Goal: Task Accomplishment & Management: Manage account settings

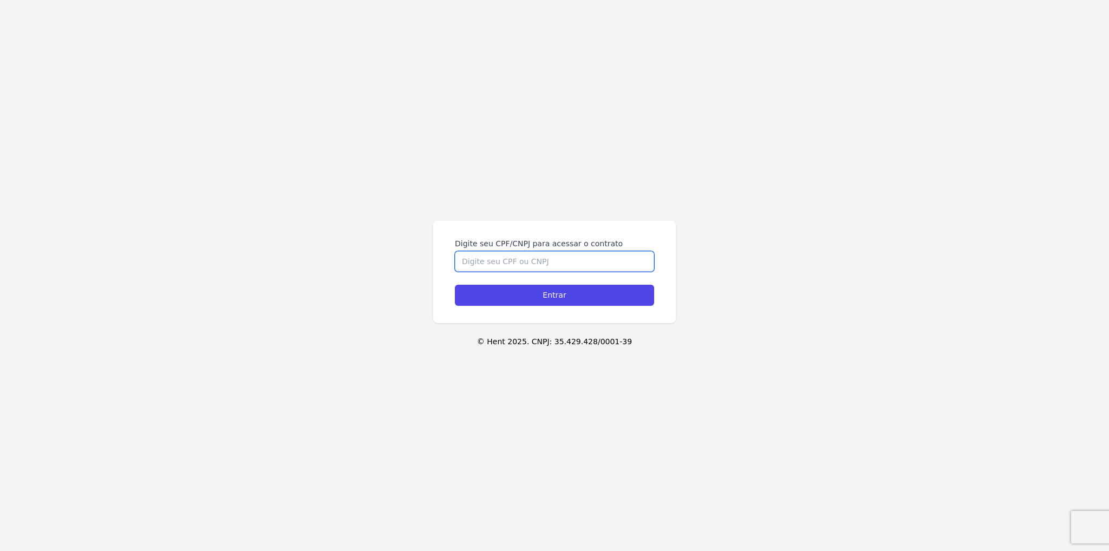
click at [561, 264] on input "Digite seu CPF/CNPJ para acessar o contrato" at bounding box center [554, 261] width 199 height 21
type input "15207735799"
click at [455, 285] on input "Entrar" at bounding box center [554, 295] width 199 height 21
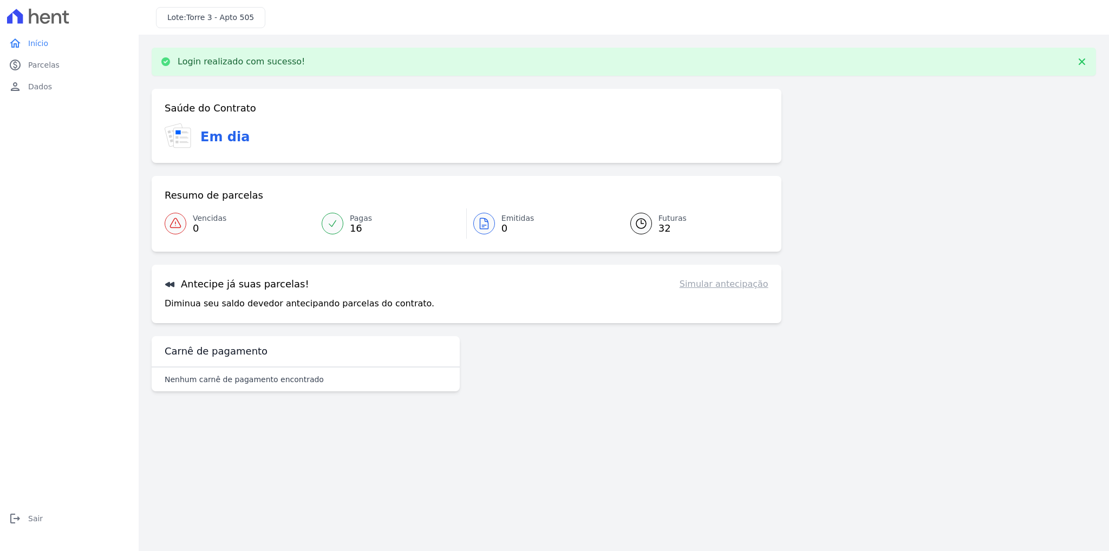
click at [718, 285] on link "Simular antecipação" at bounding box center [724, 284] width 89 height 13
click at [665, 226] on span "32" at bounding box center [673, 228] width 28 height 9
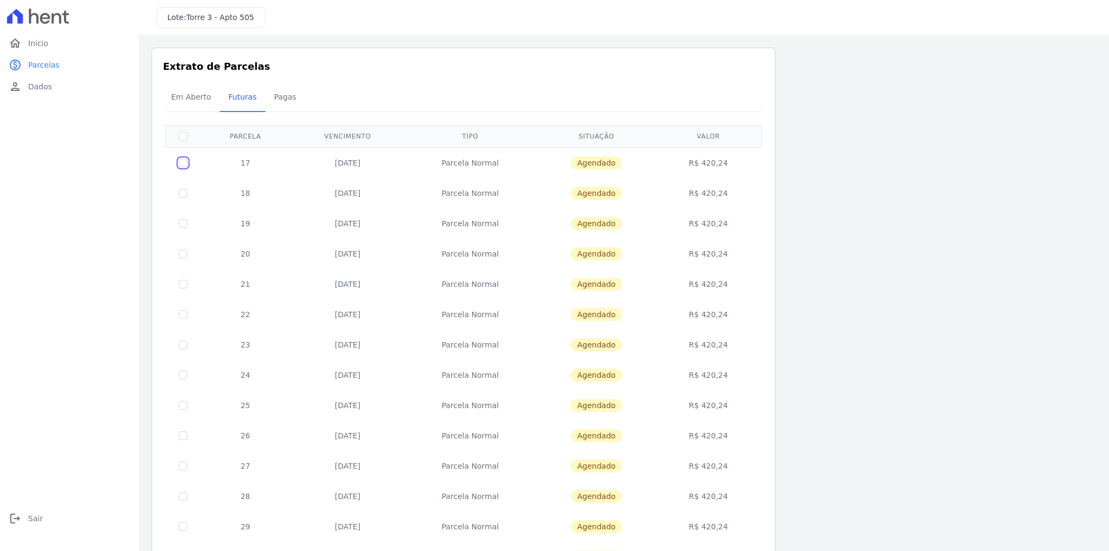
click at [183, 165] on input "checkbox" at bounding box center [183, 163] width 9 height 9
checkbox input "true"
click at [180, 192] on input "checkbox" at bounding box center [183, 193] width 9 height 9
checkbox input "true"
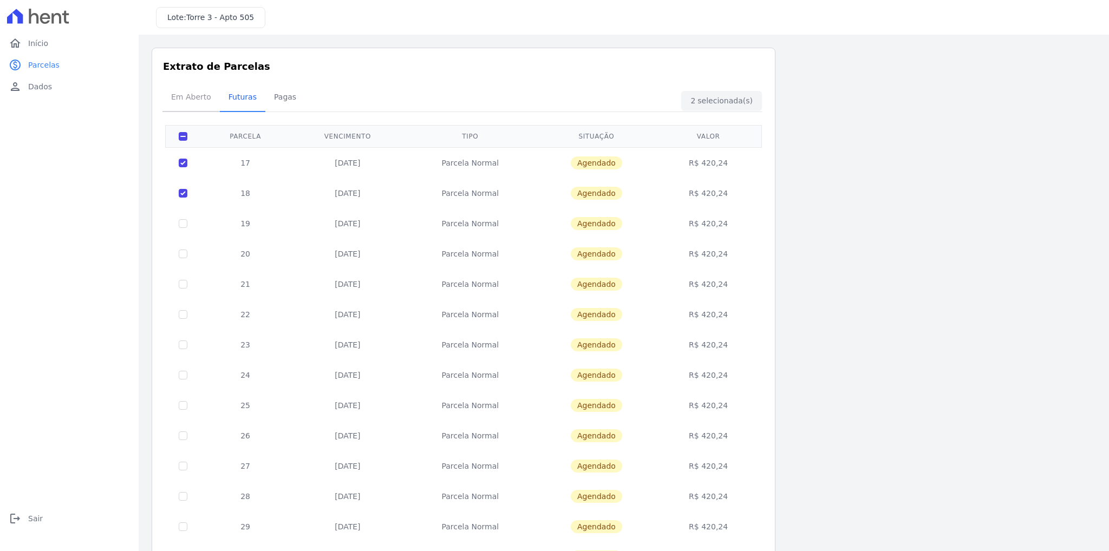
click at [183, 100] on span "Em Aberto" at bounding box center [191, 97] width 53 height 22
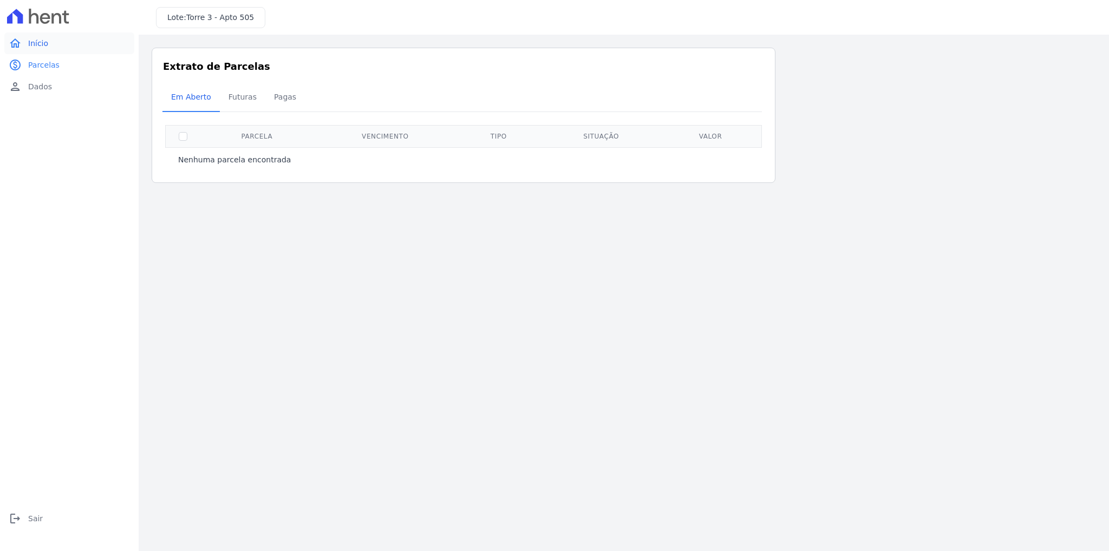
click at [35, 42] on span "Início" at bounding box center [38, 43] width 20 height 11
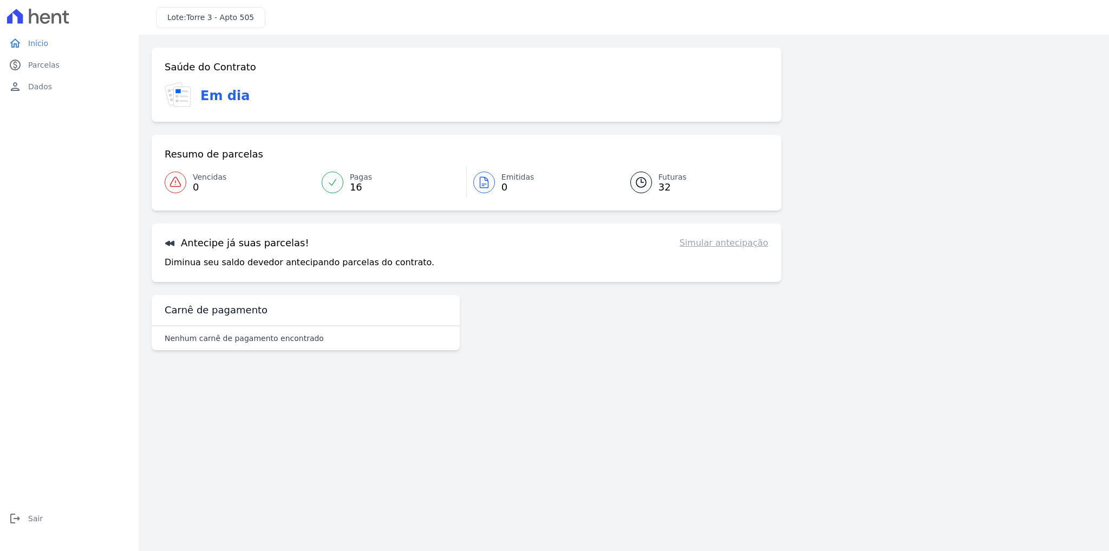
click at [705, 245] on link "Simular antecipação" at bounding box center [724, 243] width 89 height 13
click at [714, 245] on link "Simular antecipação" at bounding box center [724, 243] width 89 height 13
drag, startPoint x: 226, startPoint y: 310, endPoint x: 192, endPoint y: 275, distance: 49.0
click at [224, 310] on h3 "Carnê de pagamento" at bounding box center [216, 310] width 103 height 13
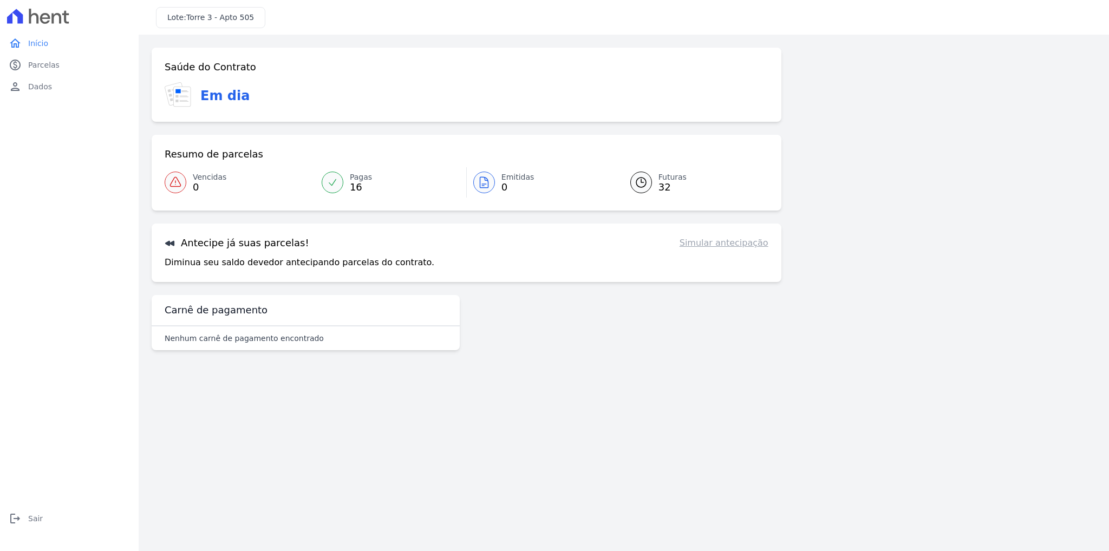
click at [165, 250] on div "Antecipe já suas parcelas! Simular antecipação Diminua seu saldo devedor anteci…" at bounding box center [467, 253] width 630 height 59
click at [165, 249] on h3 "Antecipe já suas parcelas!" at bounding box center [237, 243] width 145 height 13
